Goal: Navigation & Orientation: Go to known website

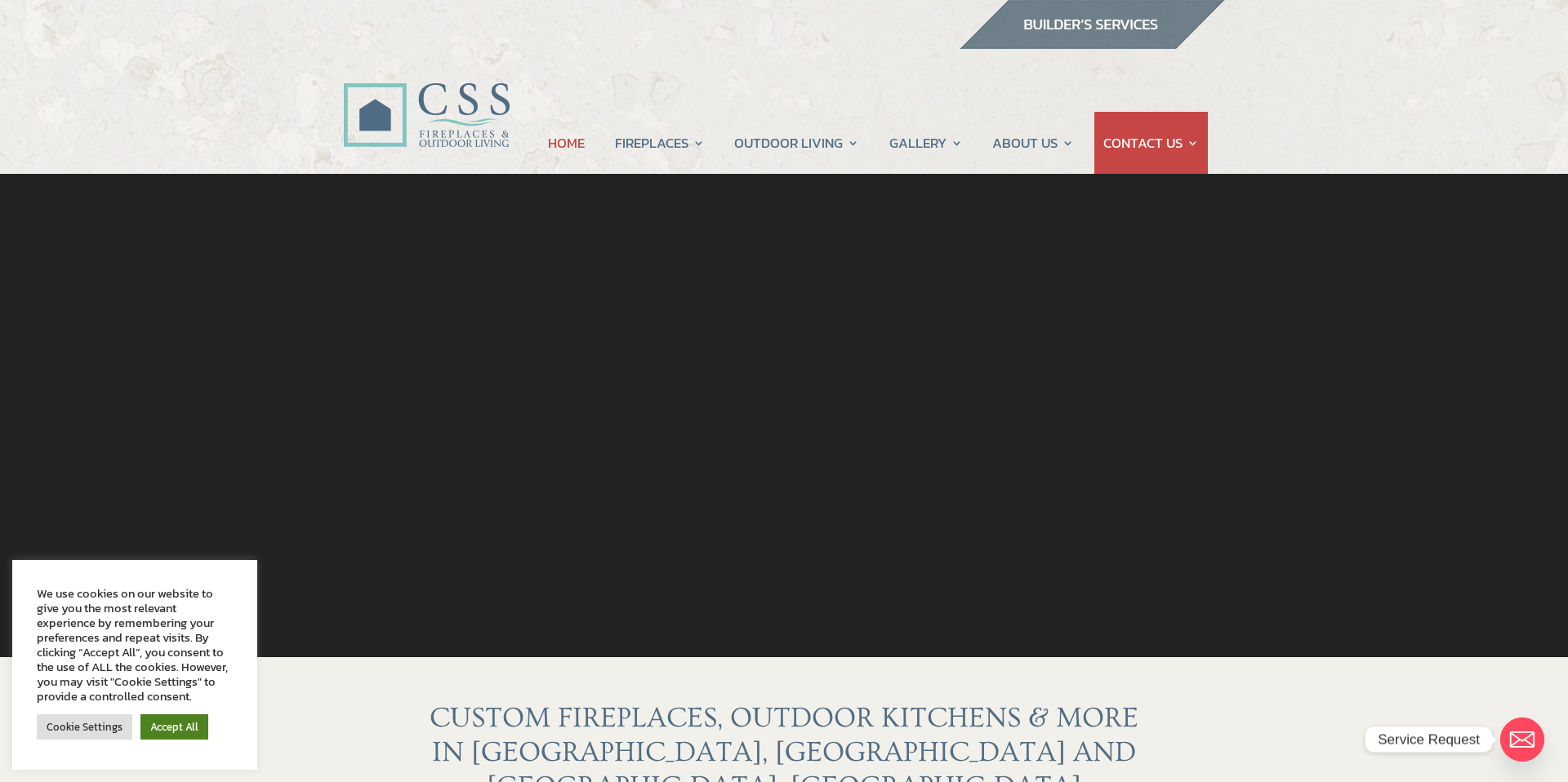
click at [188, 722] on link "Accept All" at bounding box center [174, 726] width 68 height 25
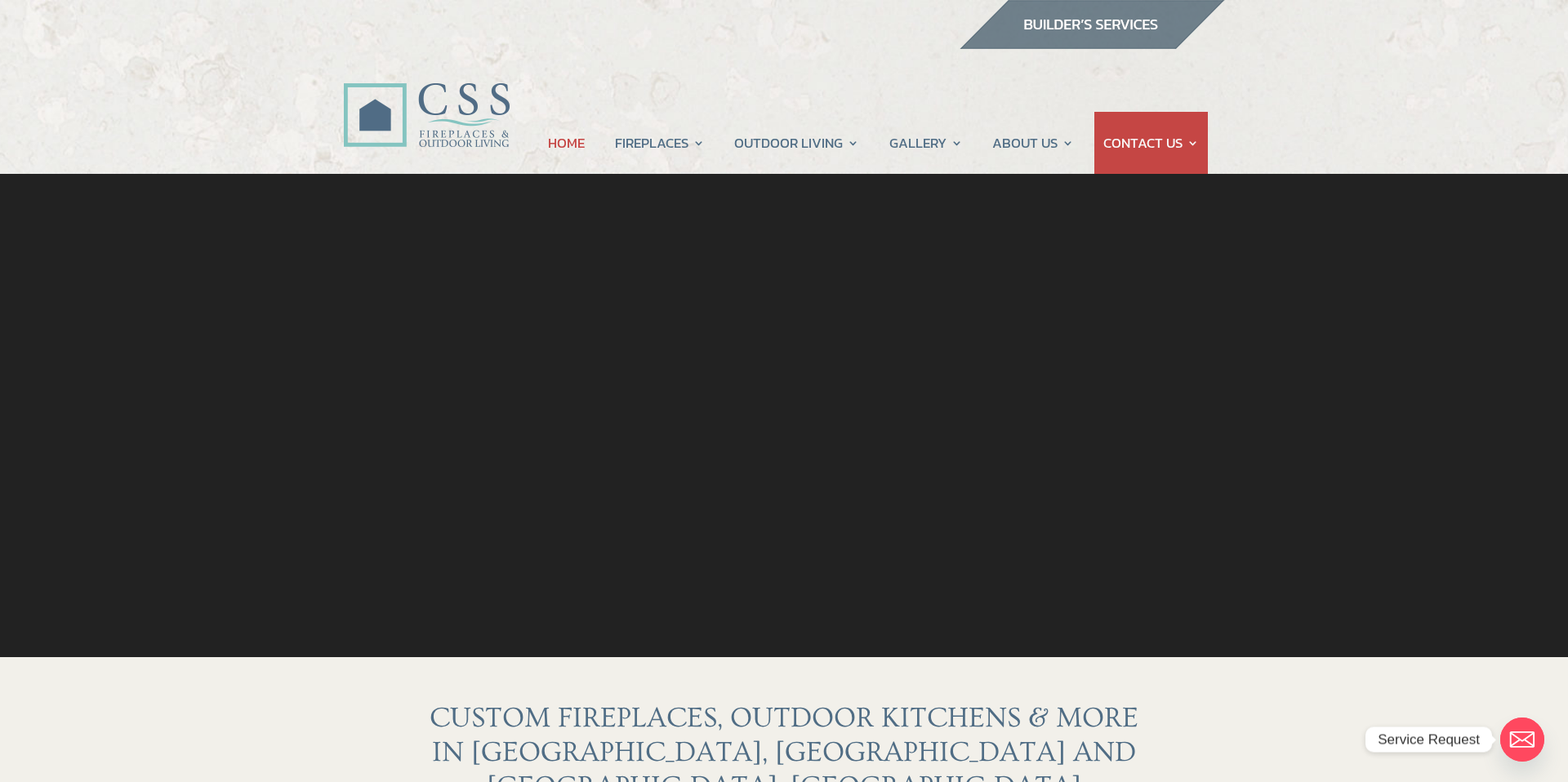
drag, startPoint x: 1275, startPoint y: 405, endPoint x: 340, endPoint y: 409, distance: 935.0
click at [374, 409] on div at bounding box center [784, 326] width 1381 height 304
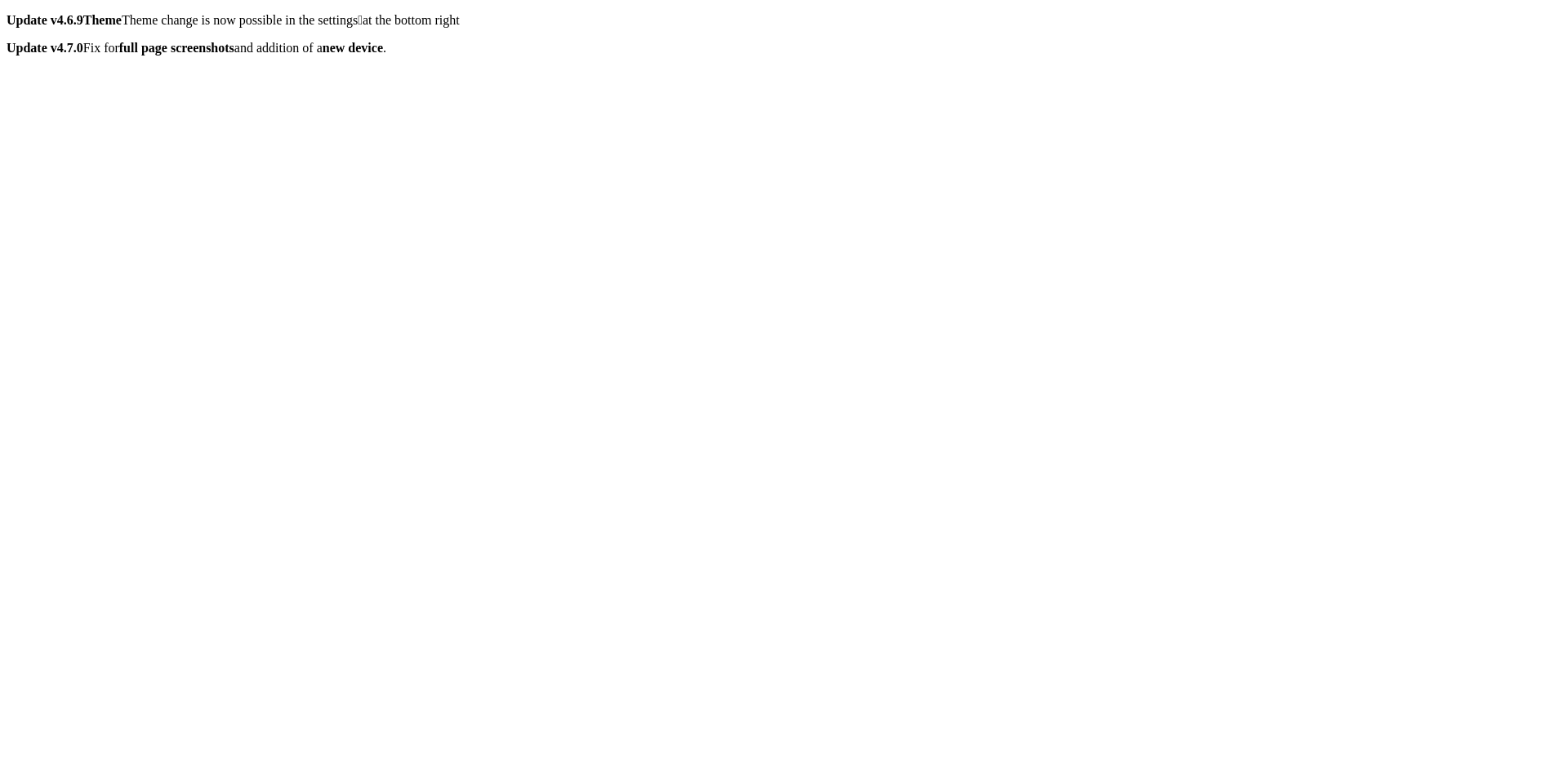
click at [13, 781] on icon "button" at bounding box center [13, 786] width 0 height 0
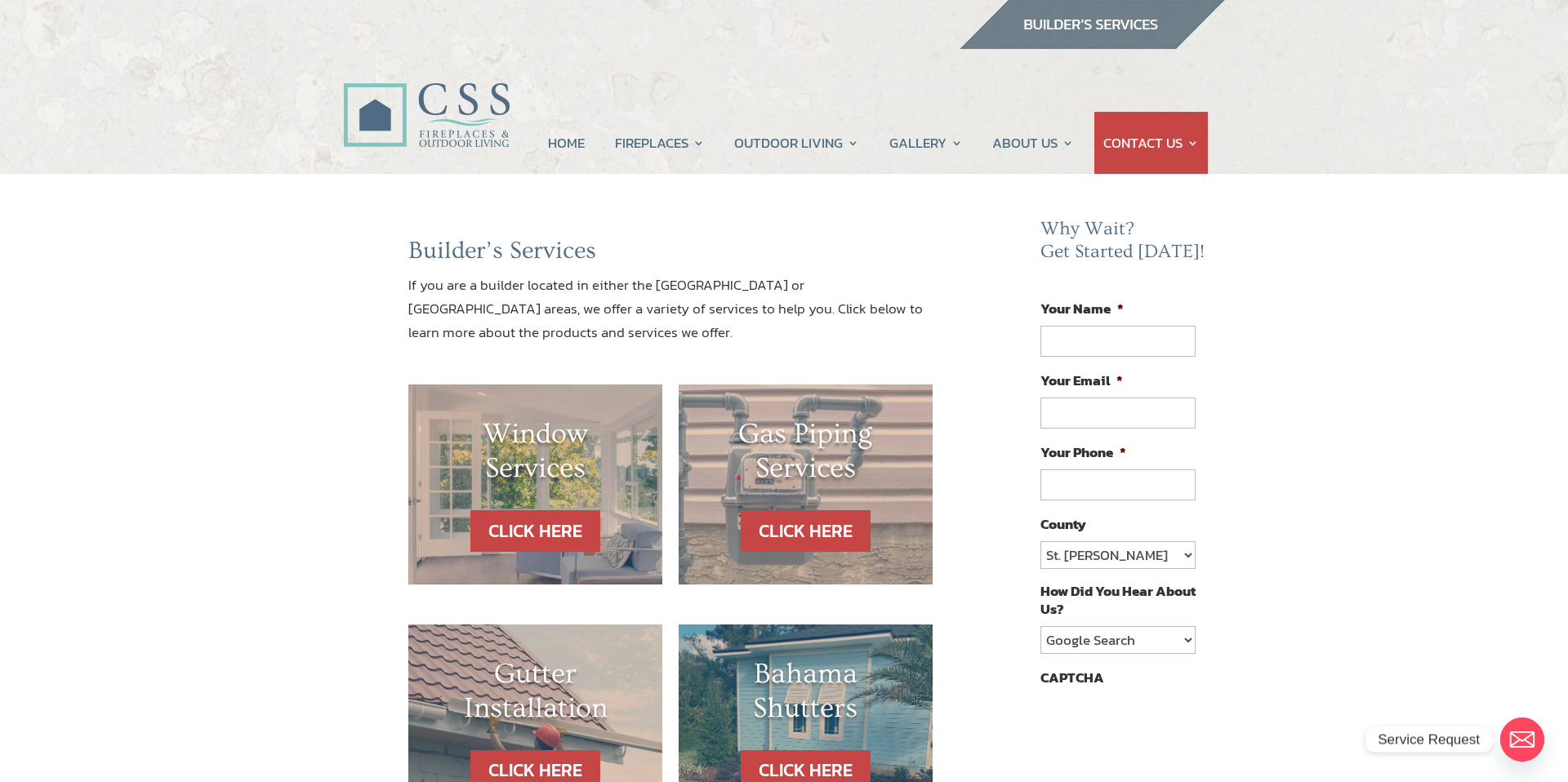
click at [398, 102] on img at bounding box center [425, 97] width 167 height 119
